Goal: Transaction & Acquisition: Subscribe to service/newsletter

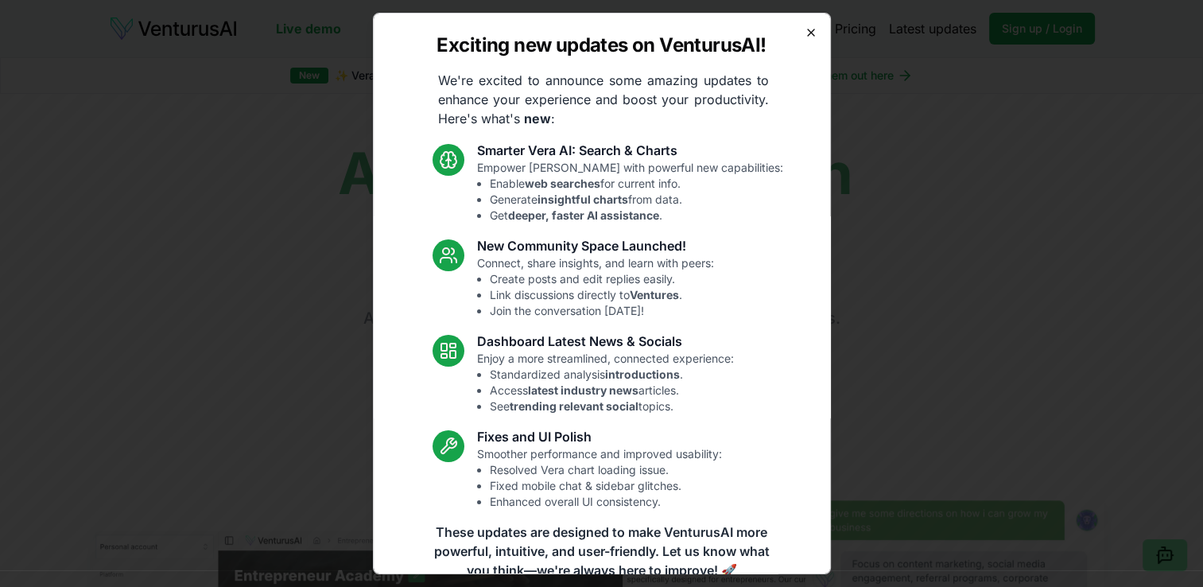
click at [808, 33] on icon "button" at bounding box center [811, 32] width 6 height 6
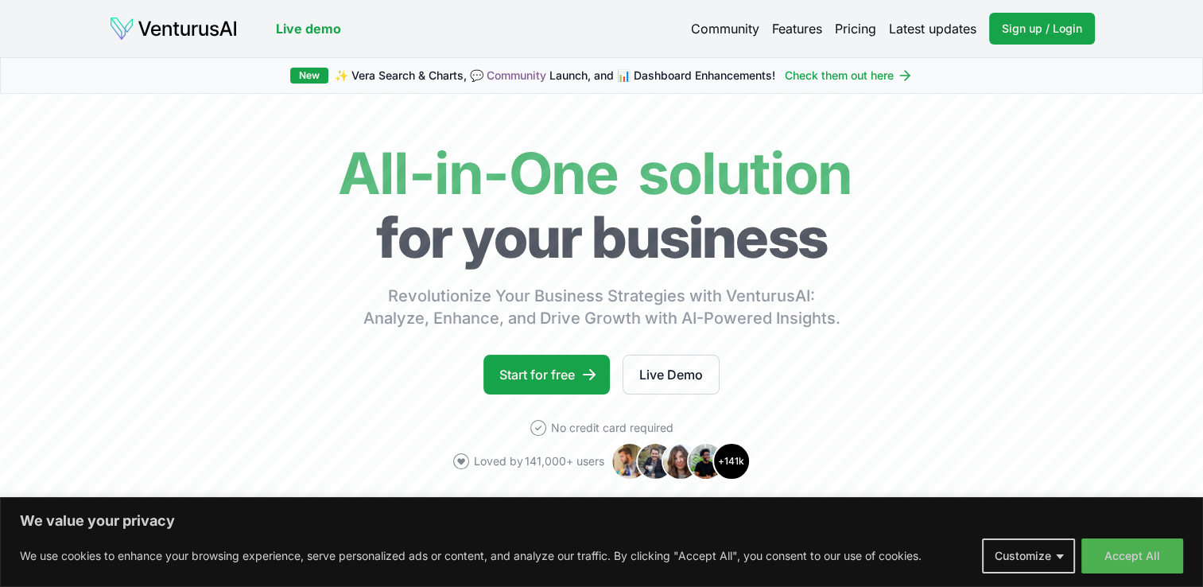
scroll to position [513, 0]
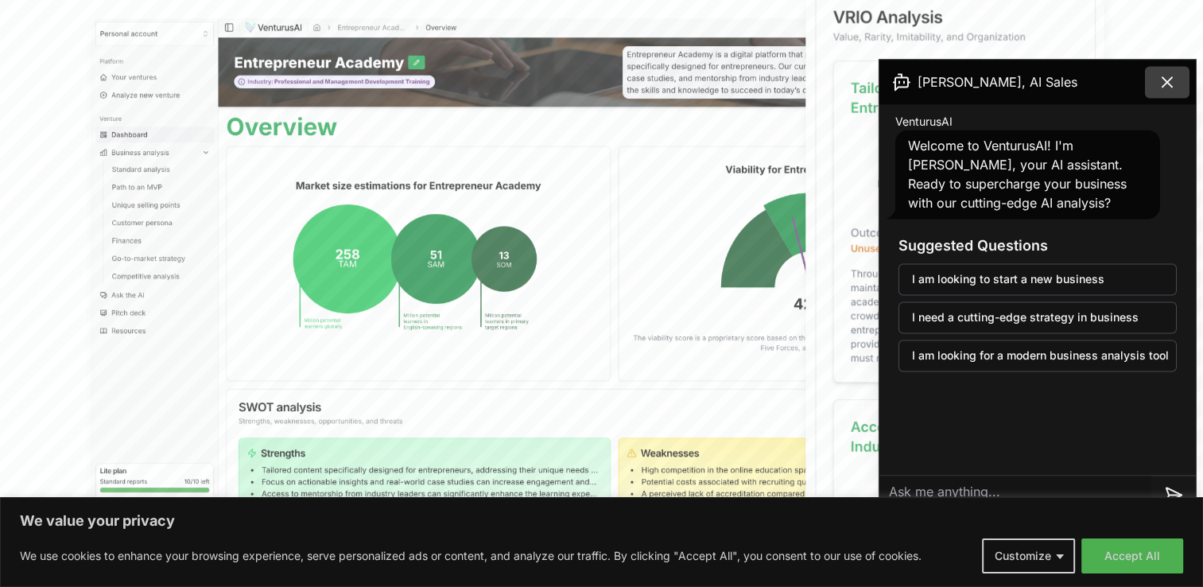
click at [1180, 77] on button at bounding box center [1167, 82] width 45 height 32
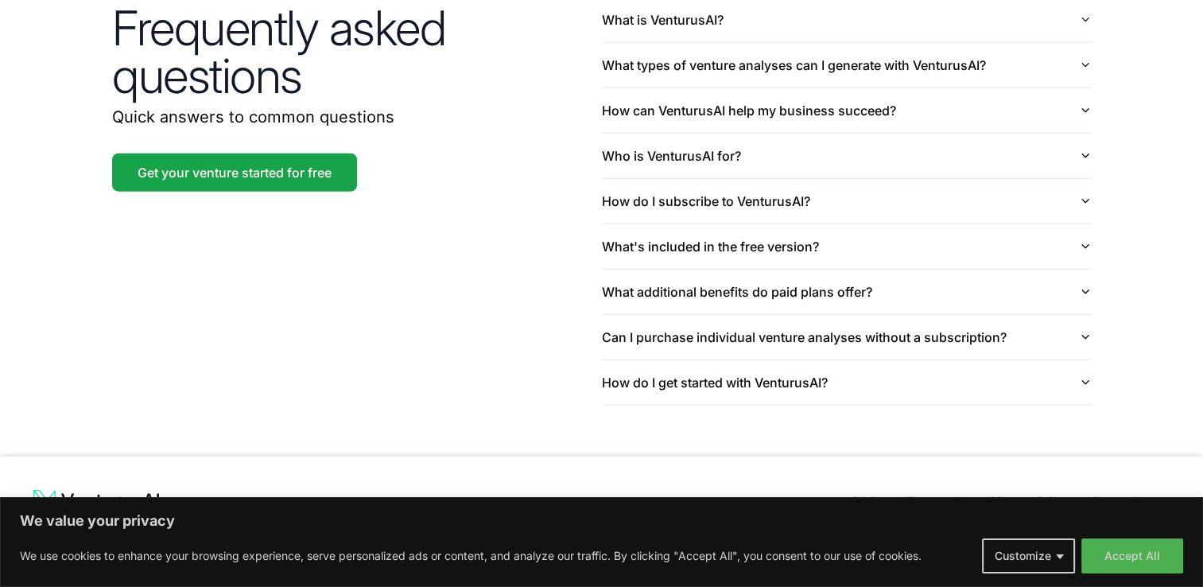
scroll to position [3848, 0]
click at [178, 153] on link "Get your venture started for free" at bounding box center [234, 172] width 245 height 38
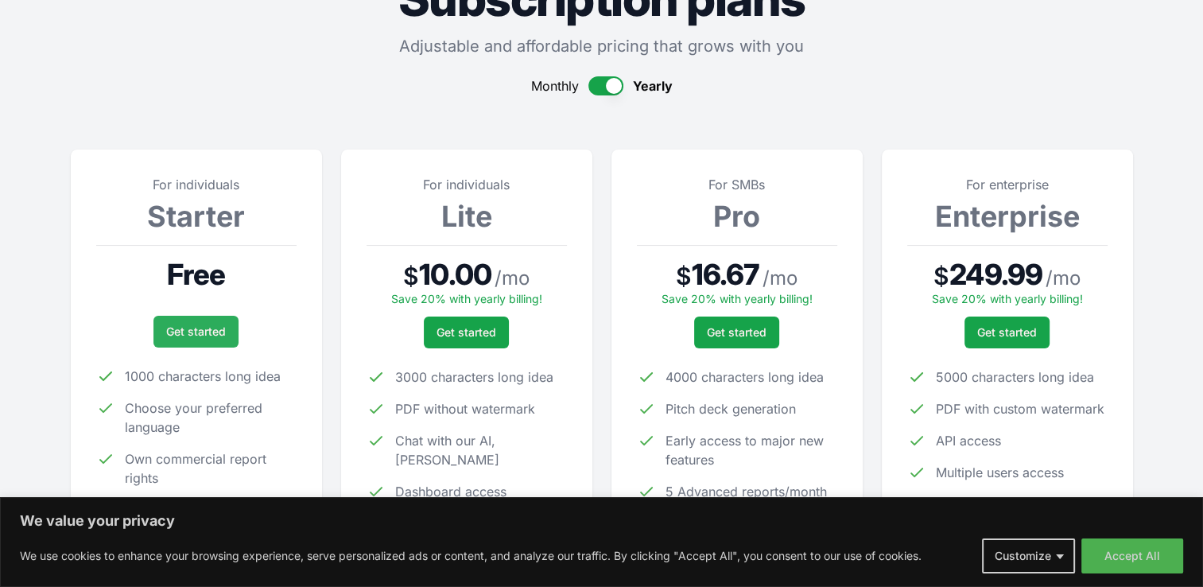
scroll to position [318, 0]
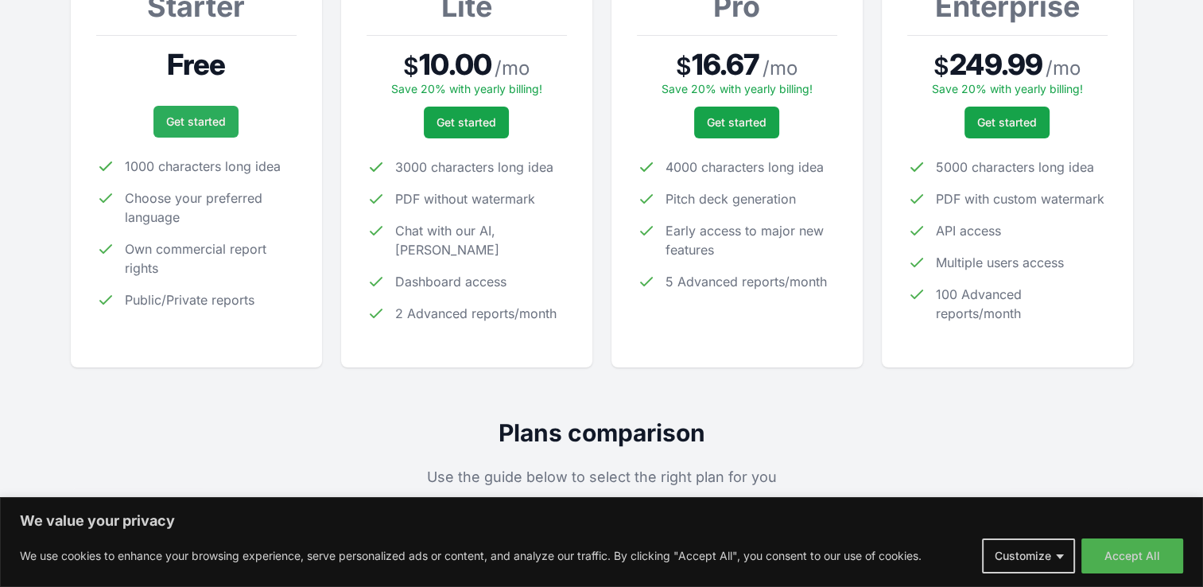
click at [175, 113] on link "Get started" at bounding box center [195, 122] width 85 height 32
